Goal: Contribute content

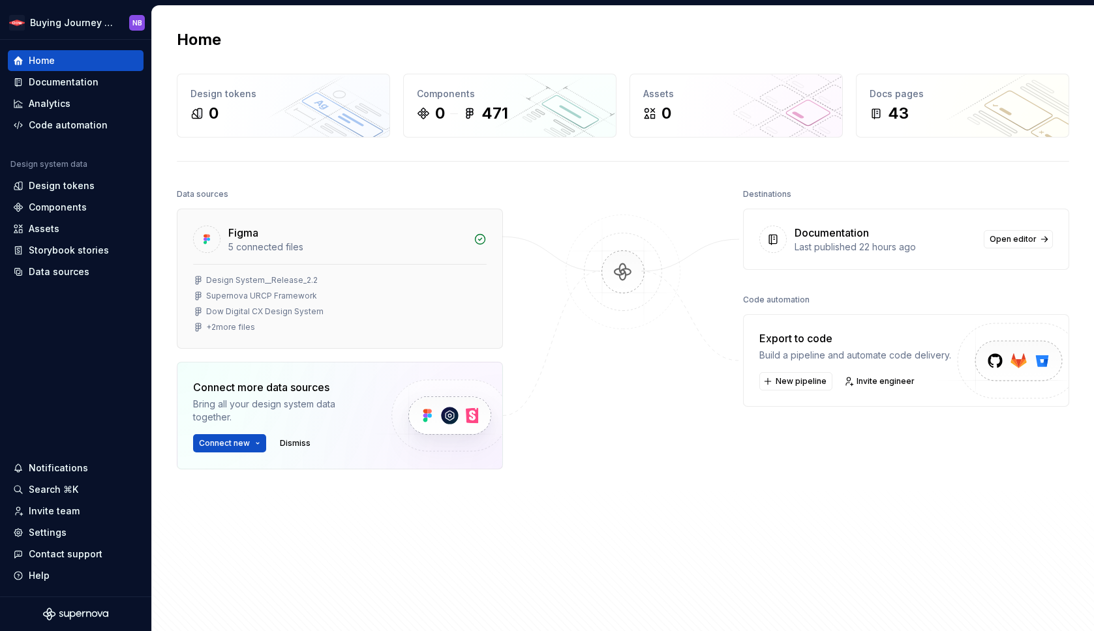
click at [223, 280] on div "Design System__Release_2.2" at bounding box center [262, 280] width 112 height 10
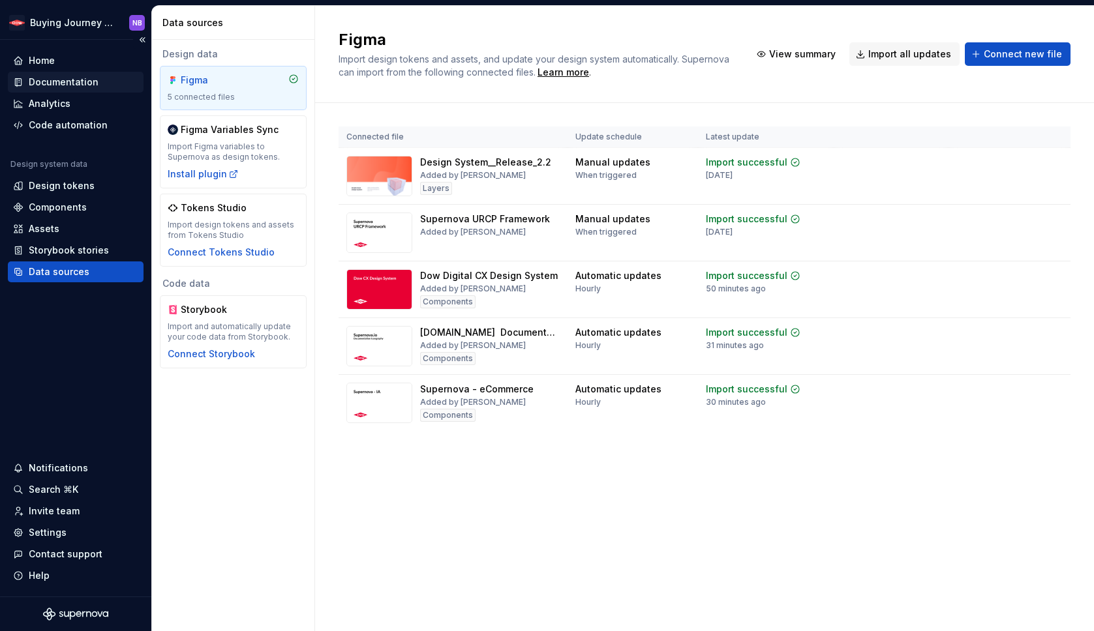
click at [63, 74] on div "Documentation" at bounding box center [76, 82] width 136 height 21
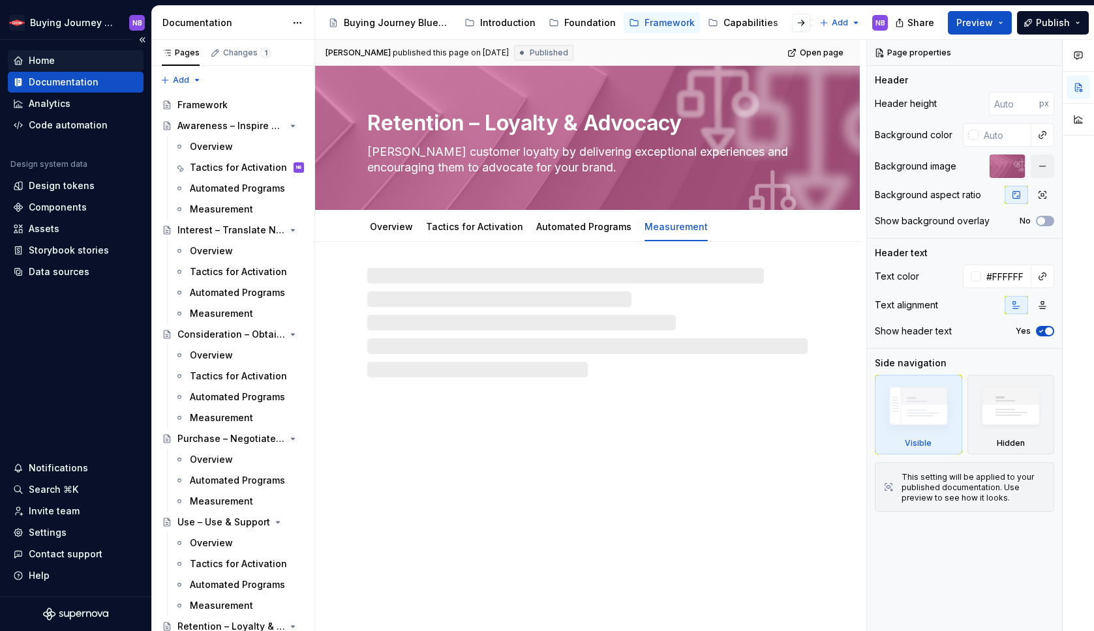
click at [60, 61] on div "Home" at bounding box center [75, 60] width 125 height 13
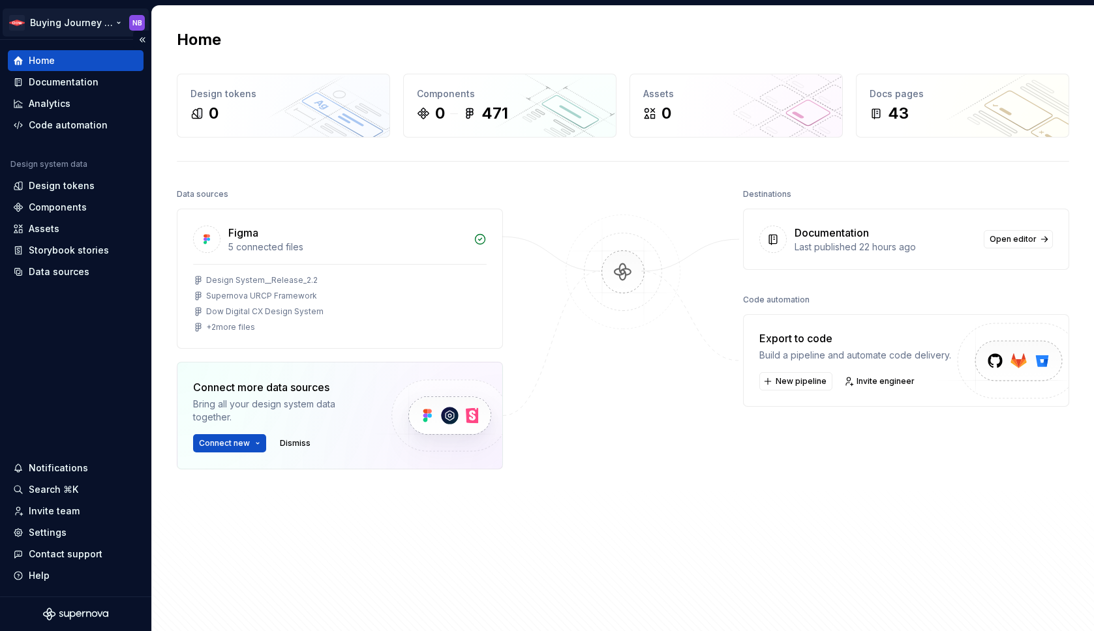
click at [98, 22] on html "Buying Journey Blueprint NB Home Documentation Analytics Code automation Design…" at bounding box center [547, 315] width 1094 height 631
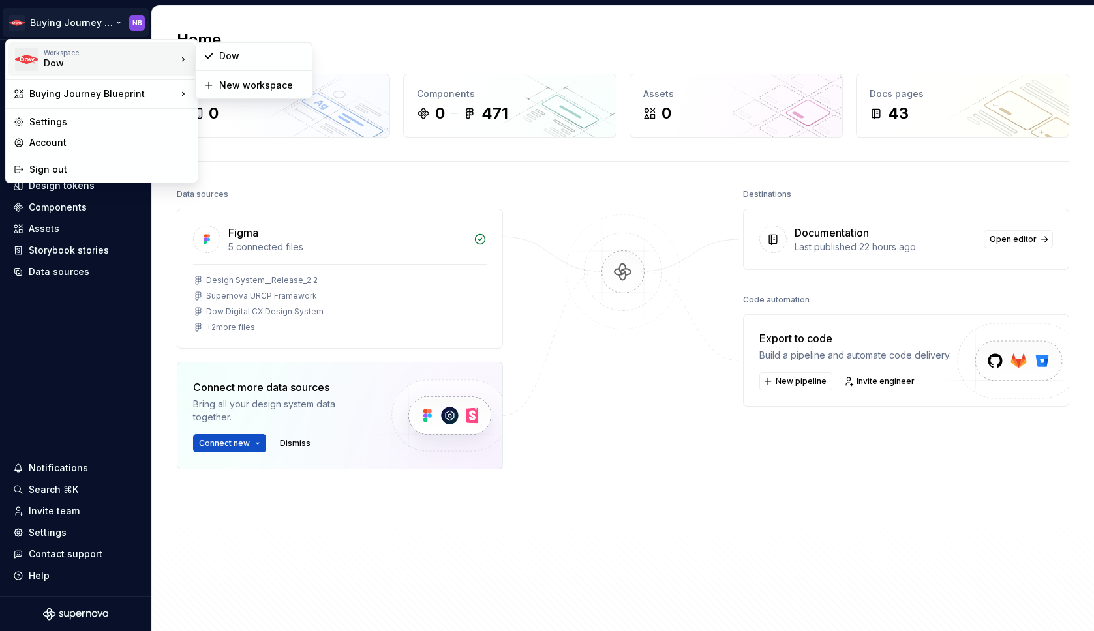
click at [172, 56] on div "Workspace" at bounding box center [110, 53] width 133 height 8
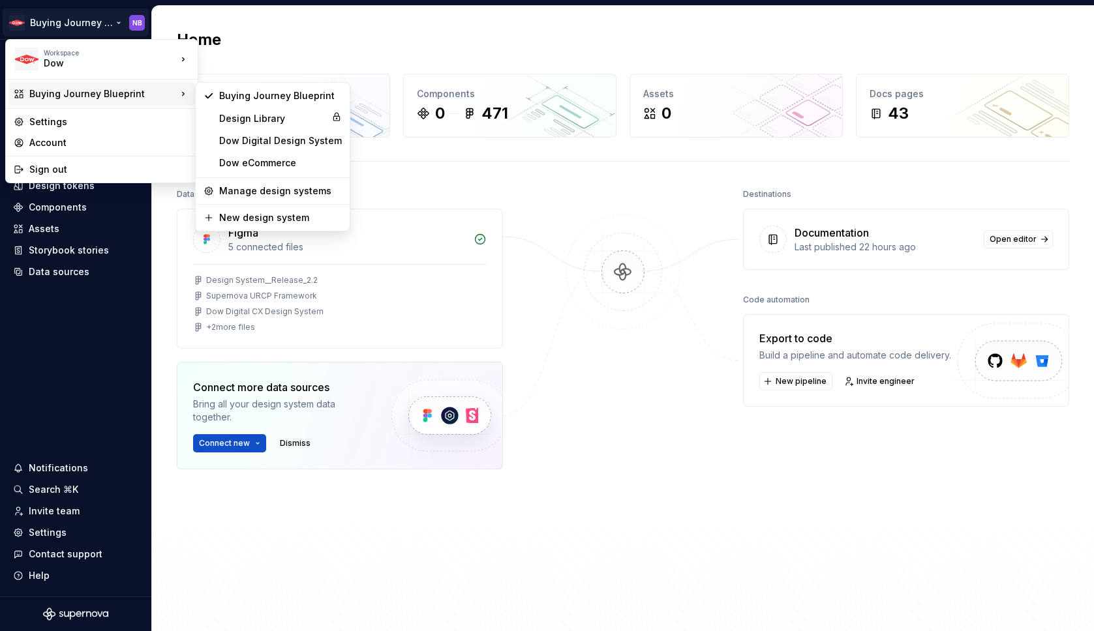
click at [177, 89] on icon at bounding box center [183, 93] width 13 height 13
click at [231, 138] on div "Dow Digital Design System" at bounding box center [280, 140] width 123 height 13
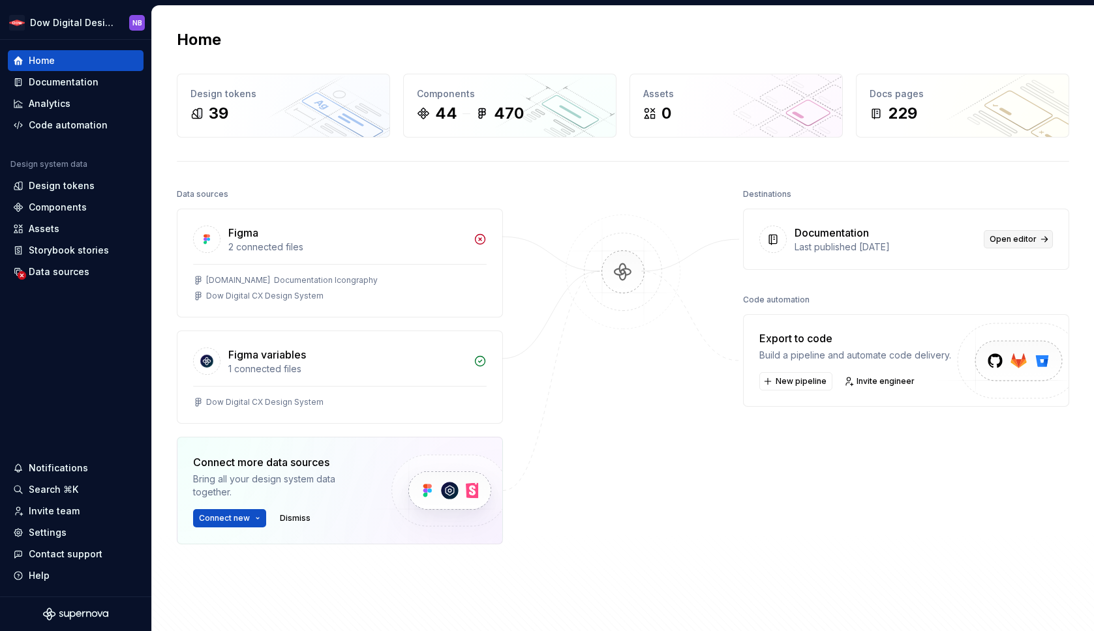
click at [1009, 240] on span "Open editor" at bounding box center [1013, 239] width 47 height 10
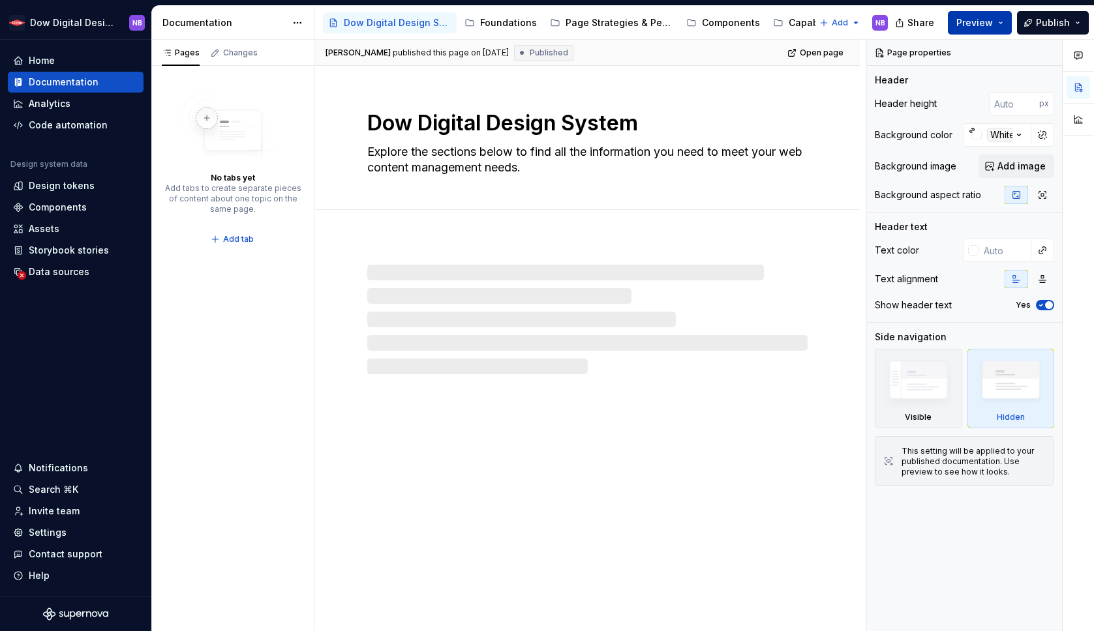
click at [997, 20] on button "Preview" at bounding box center [980, 22] width 64 height 23
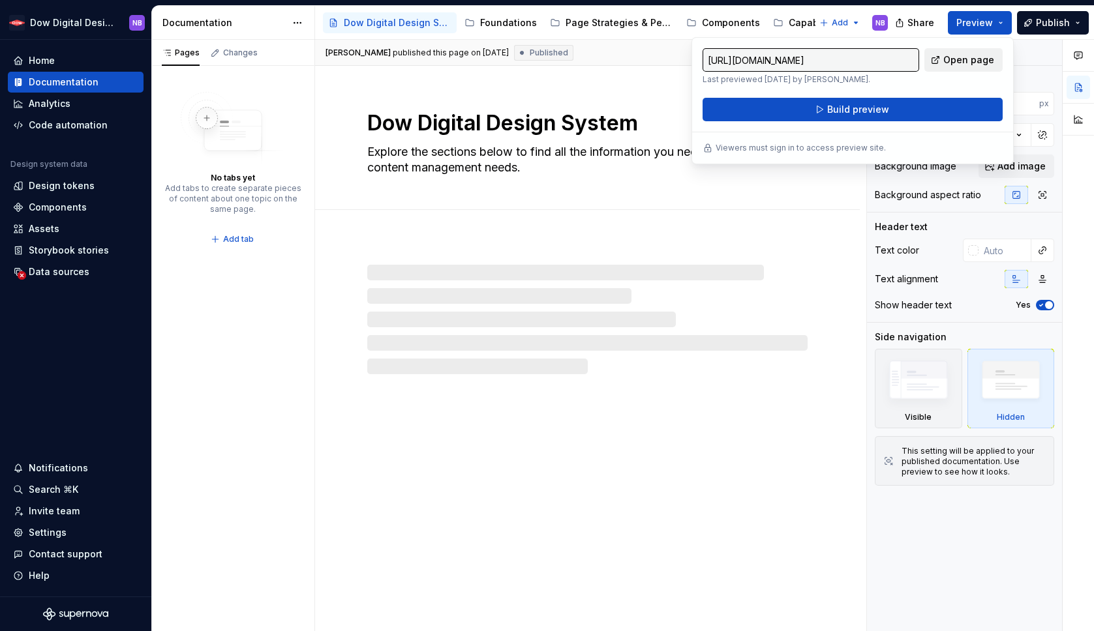
type textarea "*"
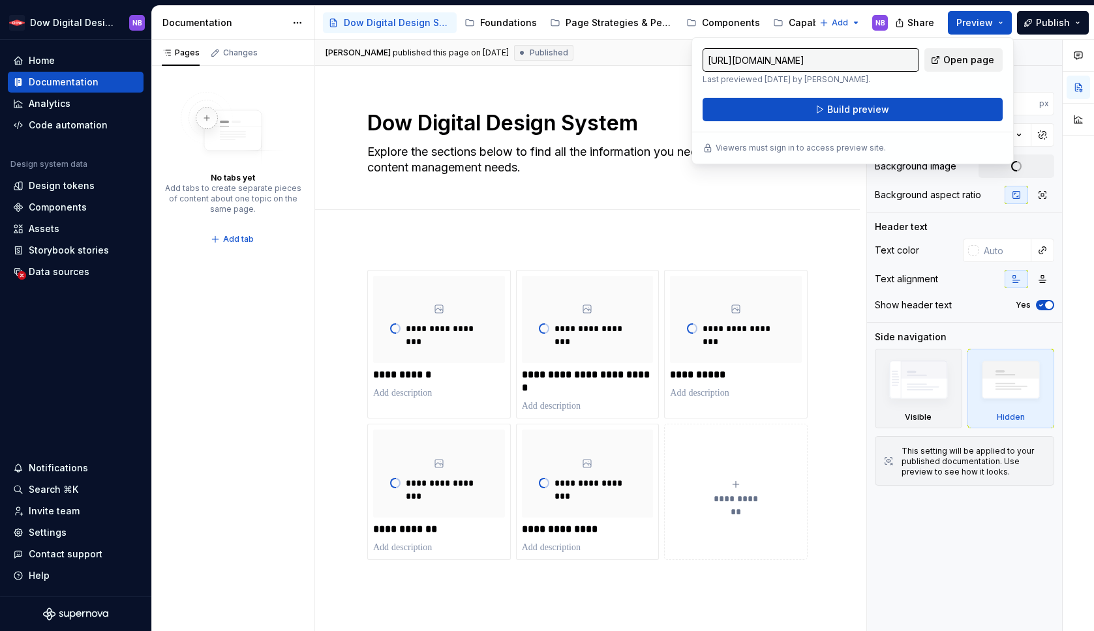
click at [969, 55] on span "Open page" at bounding box center [968, 59] width 51 height 13
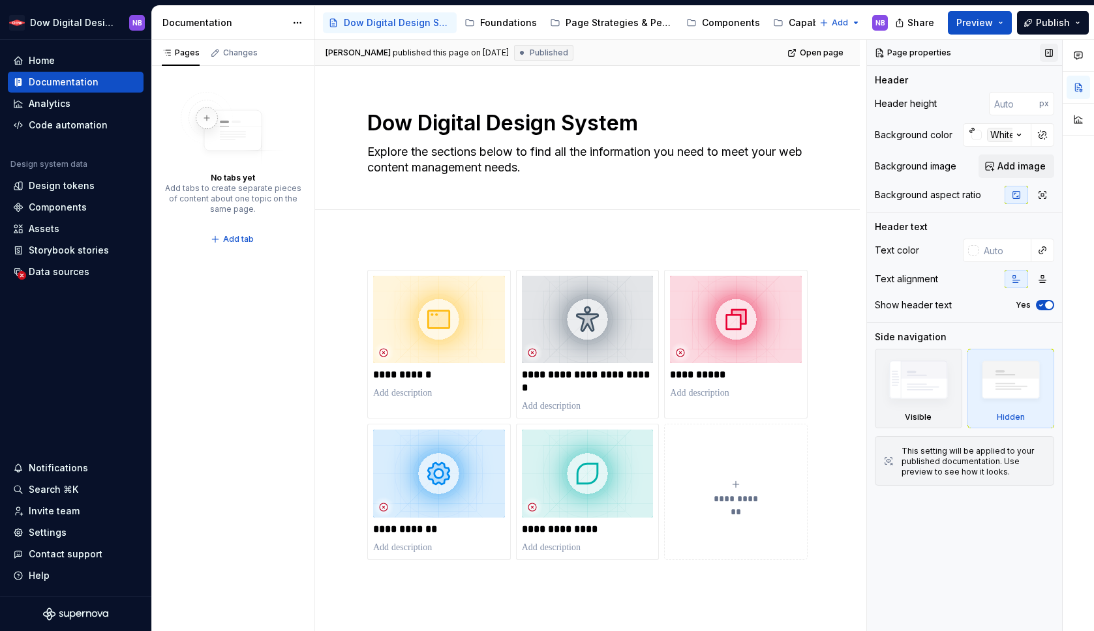
type textarea "*"
click at [1085, 23] on button "Publish" at bounding box center [1053, 22] width 72 height 23
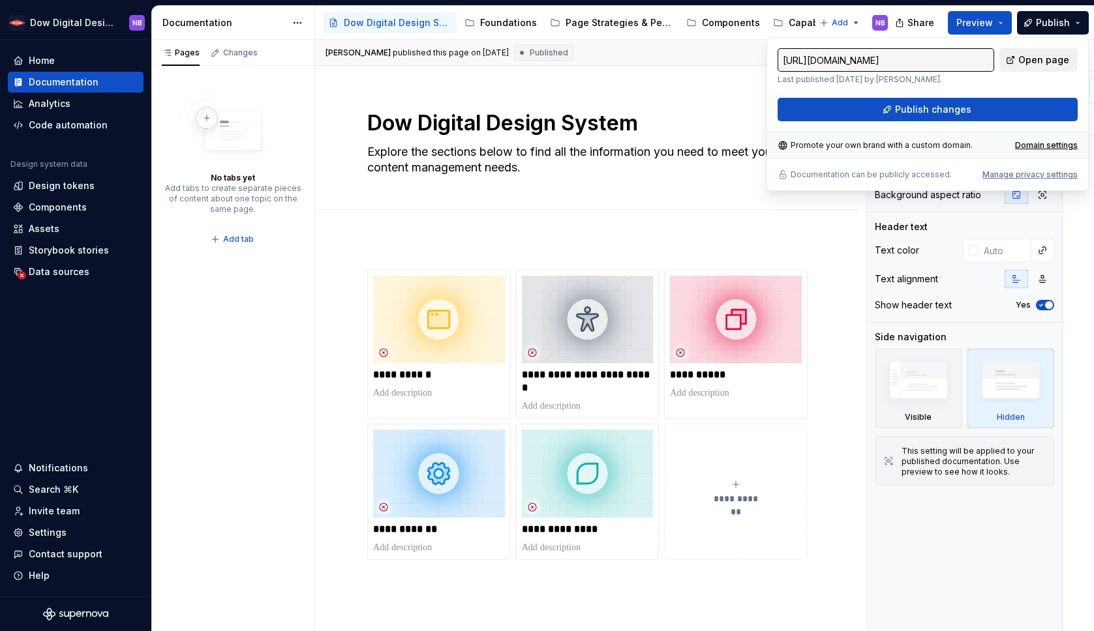
click at [1063, 62] on span "Open page" at bounding box center [1043, 59] width 51 height 13
